Goal: Task Accomplishment & Management: Use online tool/utility

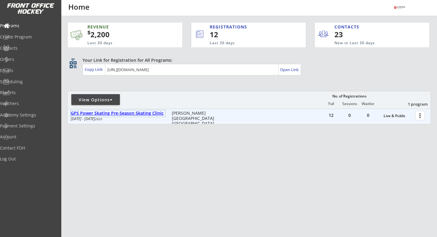
click at [155, 114] on div "GPS Power Skating Pre-Season Skating Clinic" at bounding box center [118, 113] width 95 height 5
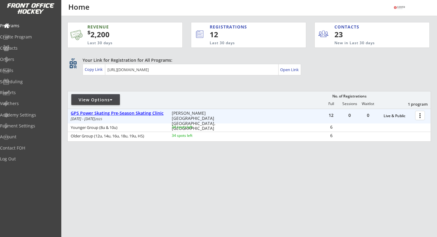
click at [145, 114] on div "GPS Power Skating Pre-Season Skating Clinic" at bounding box center [118, 113] width 95 height 5
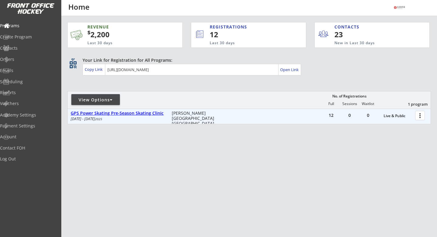
click at [145, 114] on div "GPS Power Skating Pre-Season Skating Clinic" at bounding box center [118, 113] width 95 height 5
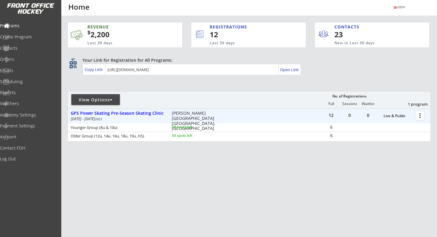
click at [418, 115] on div at bounding box center [420, 115] width 11 height 11
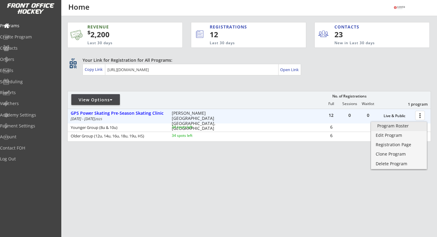
click at [403, 128] on div "Program Roster" at bounding box center [398, 126] width 43 height 4
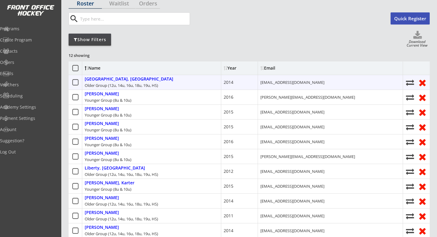
scroll to position [57, 0]
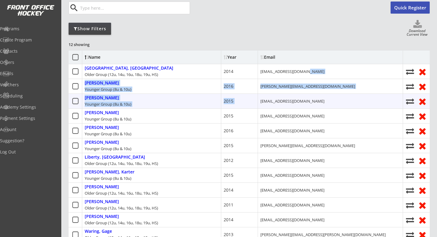
drag, startPoint x: 321, startPoint y: 70, endPoint x: 322, endPoint y: 98, distance: 27.6
click at [322, 98] on div "Name Year Email Blindheim, Dakota Older Group (12u, 14u, 16u, 18u, 19u, HS) 201…" at bounding box center [249, 147] width 361 height 192
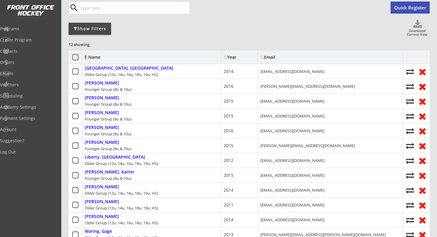
click at [353, 35] on div "Show Filters Download Current View" at bounding box center [249, 28] width 361 height 17
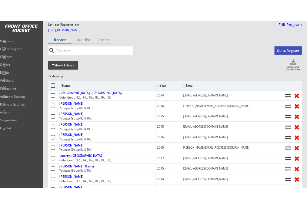
scroll to position [19, 0]
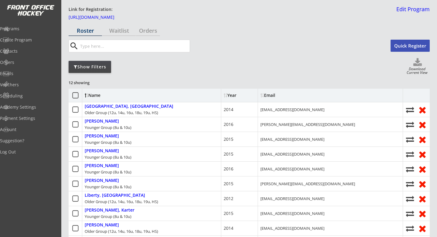
click at [417, 61] on use at bounding box center [417, 62] width 8 height 8
select select ""Player Info""
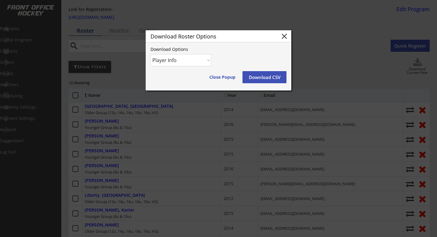
click at [206, 60] on select "Player Info Player and Order Info" at bounding box center [180, 60] width 61 height 12
click at [260, 75] on button "Download CSV" at bounding box center [264, 77] width 44 height 12
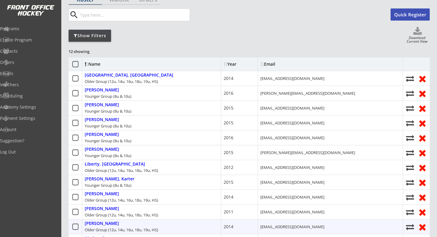
scroll to position [0, 0]
